Goal: Information Seeking & Learning: Learn about a topic

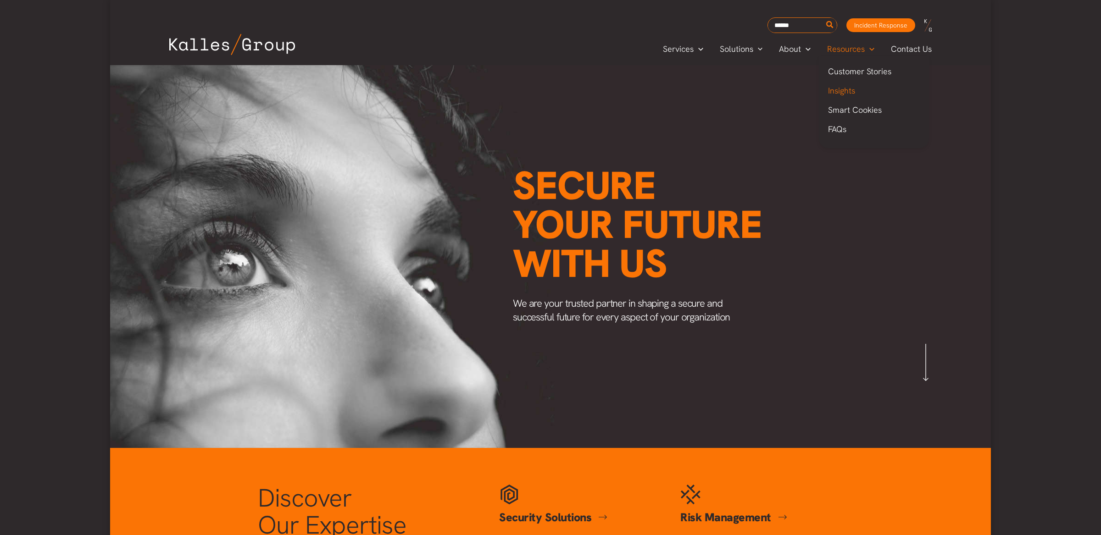
click at [845, 90] on span "Insights" at bounding box center [841, 90] width 27 height 11
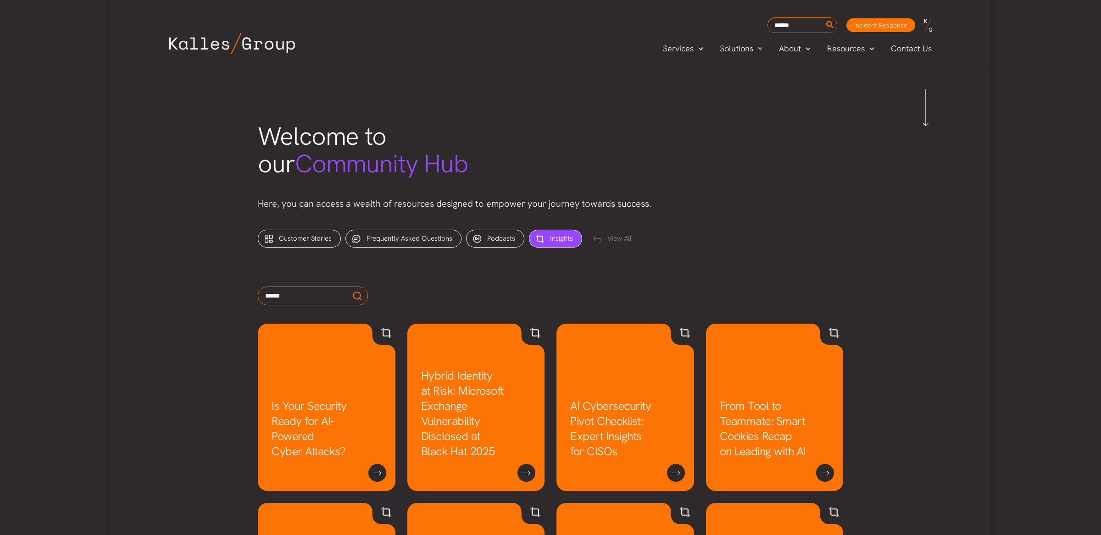
scroll to position [281, 0]
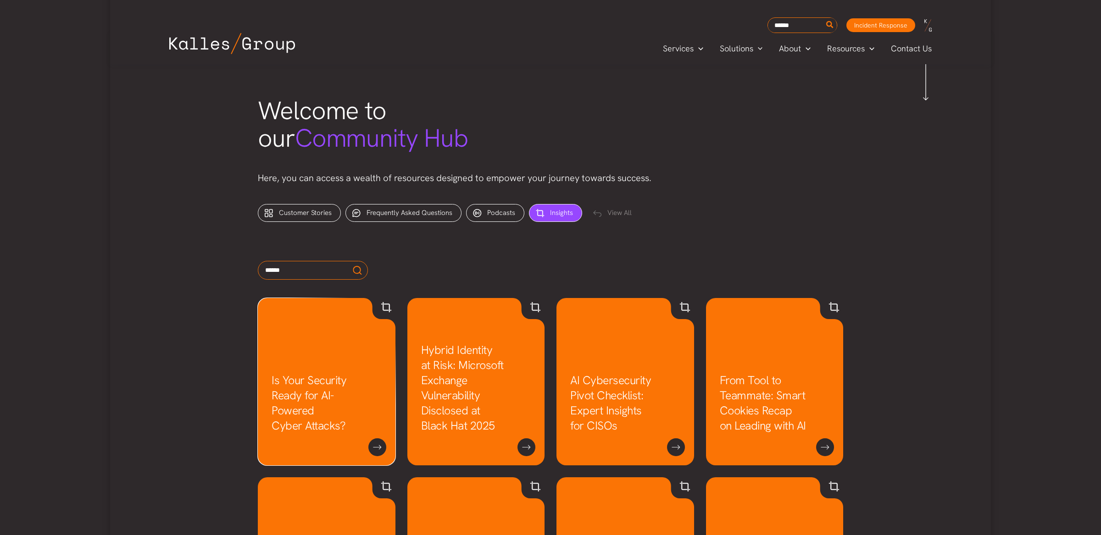
click at [317, 382] on link "Is Your Security Ready for AI-Powered Cyber Attacks?" at bounding box center [308, 403] width 75 height 61
click at [616, 205] on div "View All" at bounding box center [613, 214] width 54 height 18
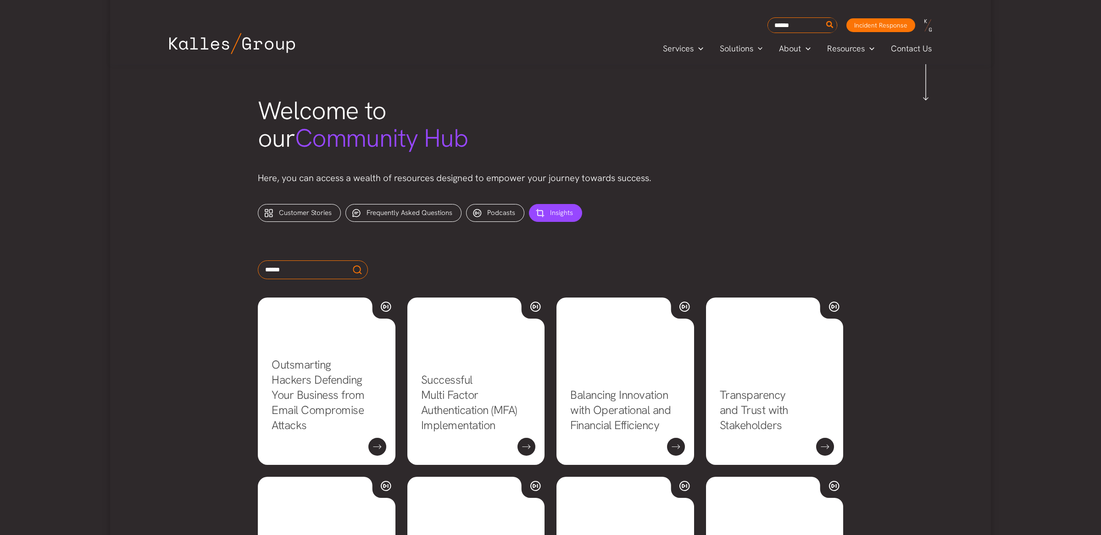
click at [555, 217] on span "Insights" at bounding box center [561, 212] width 23 height 9
